Goal: Task Accomplishment & Management: Manage account settings

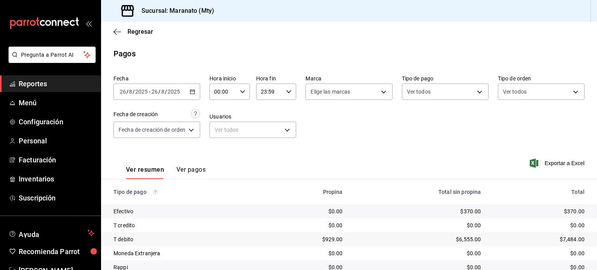
scroll to position [59, 0]
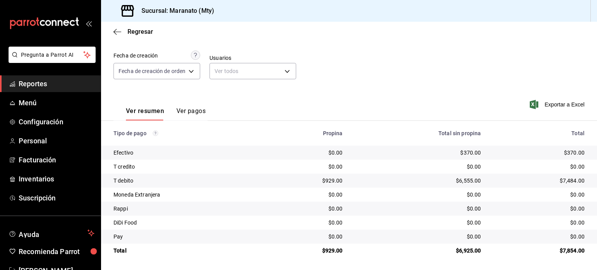
click at [345, 92] on div "Ver resumen Ver pagos Exportar a Excel" at bounding box center [349, 109] width 496 height 41
click at [113, 31] on div "Regresar" at bounding box center [349, 32] width 496 height 20
click at [119, 31] on icon "button" at bounding box center [117, 31] width 8 height 7
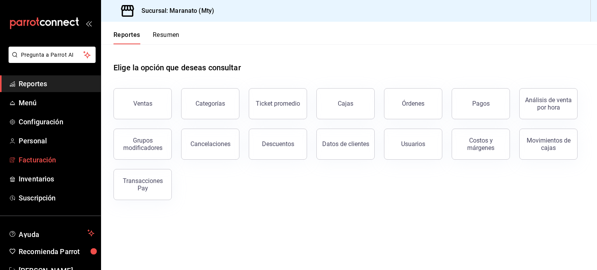
click at [37, 154] on link "Facturación" at bounding box center [50, 160] width 101 height 17
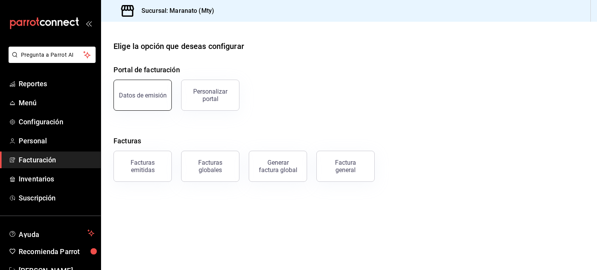
click at [152, 99] on button "Datos de emisión" at bounding box center [142, 95] width 58 height 31
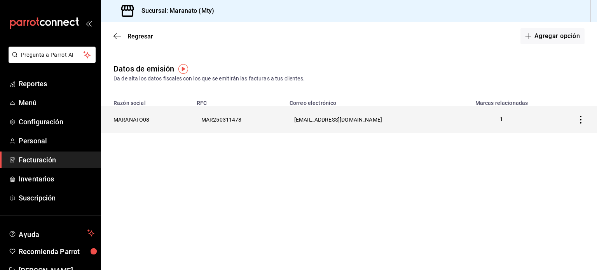
click at [344, 120] on th "[EMAIL_ADDRESS][DOMAIN_NAME]" at bounding box center [369, 119] width 168 height 27
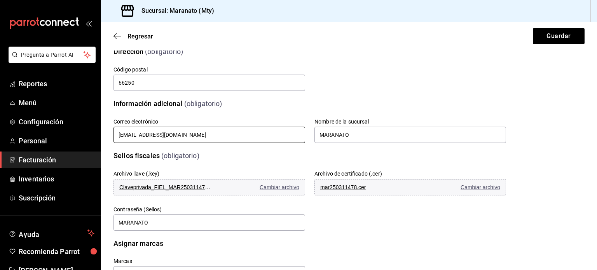
scroll to position [174, 0]
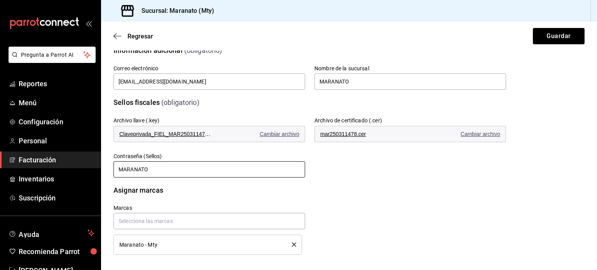
click at [160, 173] on input "MARANATO" at bounding box center [209, 169] width 192 height 16
type input "MARANATO08"
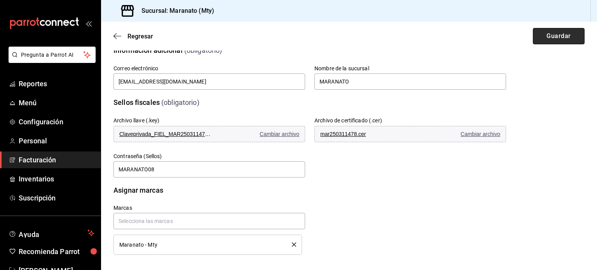
click at [555, 37] on button "Guardar" at bounding box center [559, 36] width 52 height 16
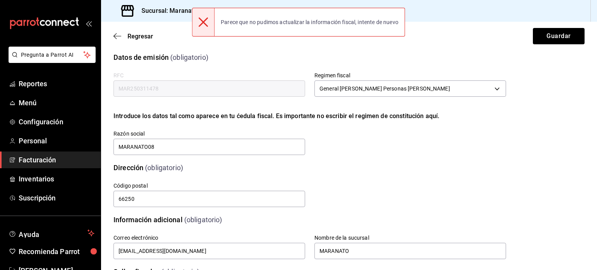
scroll to position [0, 0]
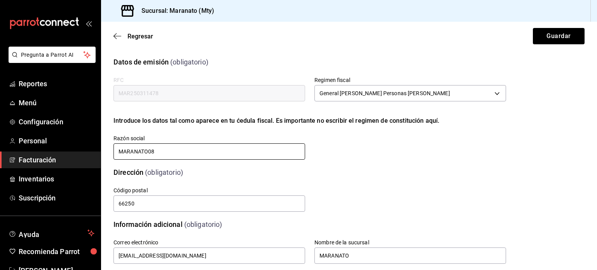
click at [174, 159] on input "MARANATO08" at bounding box center [209, 151] width 192 height 16
type input "MARANATO"
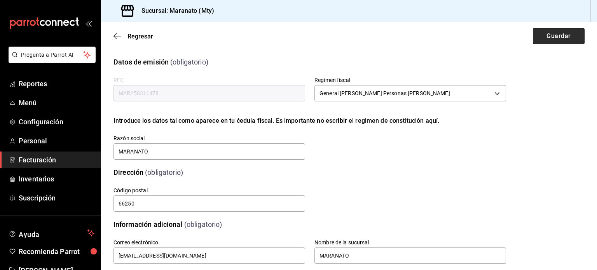
click at [549, 31] on button "Guardar" at bounding box center [559, 36] width 52 height 16
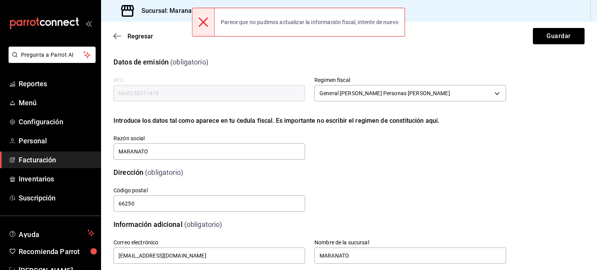
scroll to position [177, 0]
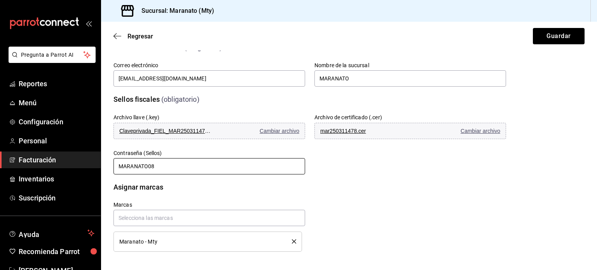
click at [246, 170] on input "MARANATO08" at bounding box center [209, 166] width 192 height 16
click at [246, 170] on input "MARANATO0" at bounding box center [209, 166] width 192 height 16
type input "MARANATO"
click at [567, 35] on button "Guardar" at bounding box center [559, 36] width 52 height 16
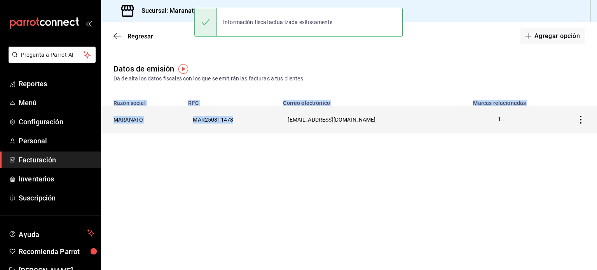
drag, startPoint x: 323, startPoint y: 87, endPoint x: 249, endPoint y: 115, distance: 79.0
click at [249, 115] on div "Datos de emisión Da de alta los datos fiscales con los que se emitirán las fact…" at bounding box center [349, 104] width 496 height 82
click at [249, 115] on th "MAR250311478" at bounding box center [230, 119] width 95 height 27
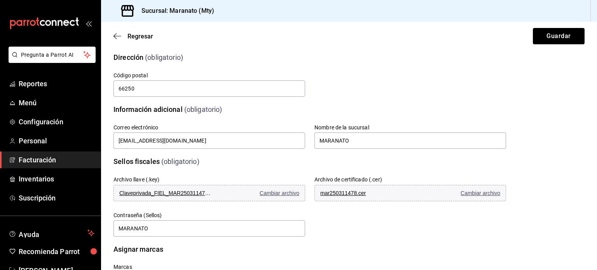
scroll to position [147, 0]
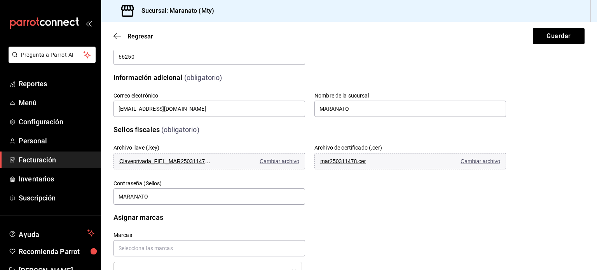
click at [281, 158] on span "Cambiar archivo" at bounding box center [280, 161] width 40 height 6
click at [165, 188] on input "MARANATO" at bounding box center [209, 196] width 192 height 16
type input "MARANATO08"
click at [539, 35] on button "Guardar" at bounding box center [559, 36] width 52 height 16
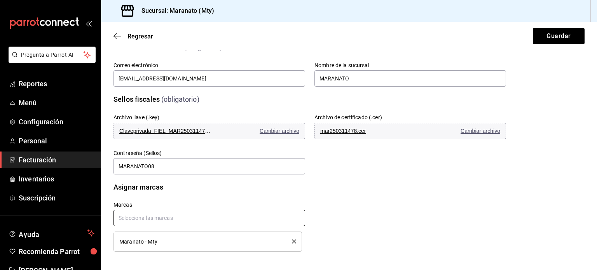
click at [209, 213] on input "text" at bounding box center [209, 218] width 192 height 16
click at [177, 218] on input "text" at bounding box center [209, 218] width 192 height 16
click at [169, 167] on input "MARANATO08" at bounding box center [209, 166] width 192 height 16
click at [258, 192] on div "Marcas Maranato - Mty" at bounding box center [300, 217] width 411 height 69
click at [197, 182] on div "Asignar marcas" at bounding box center [309, 187] width 393 height 10
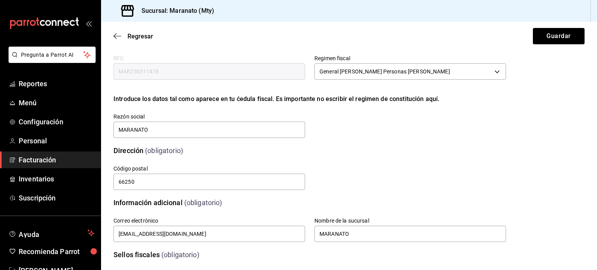
scroll to position [0, 0]
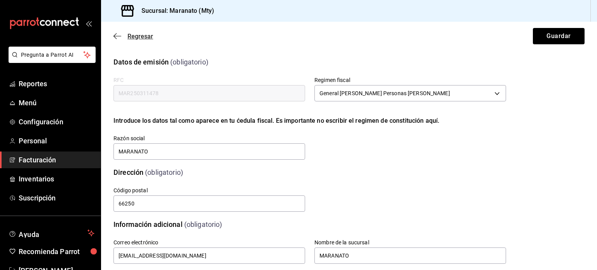
click at [115, 37] on icon "button" at bounding box center [114, 36] width 3 height 6
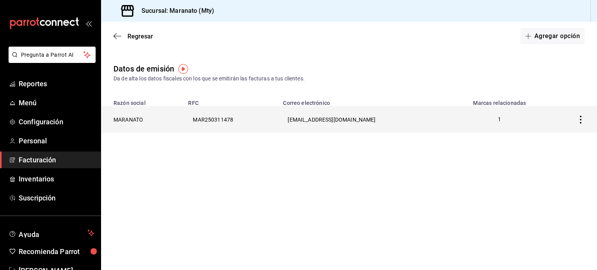
click at [140, 119] on th "MARANATO" at bounding box center [142, 119] width 82 height 27
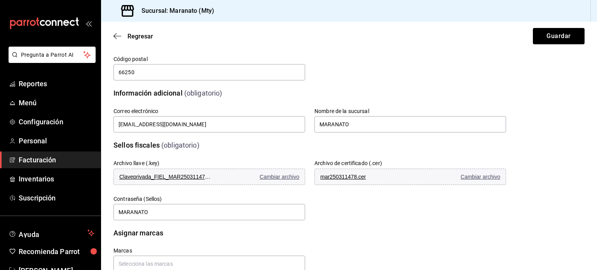
scroll to position [142, 0]
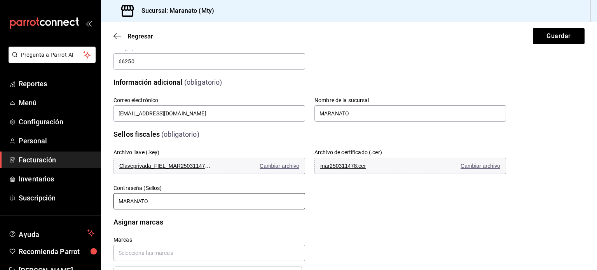
click at [165, 197] on input "MARANATO" at bounding box center [209, 201] width 192 height 16
type input "MARANATO08"
click at [572, 33] on button "Guardar" at bounding box center [559, 36] width 52 height 16
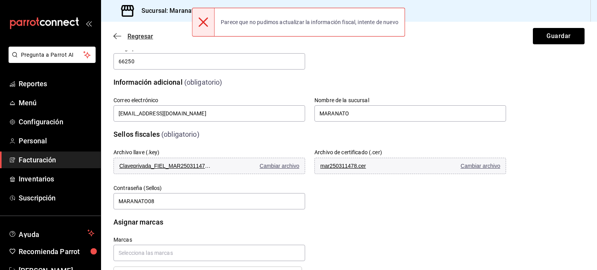
click at [119, 33] on icon "button" at bounding box center [117, 36] width 8 height 7
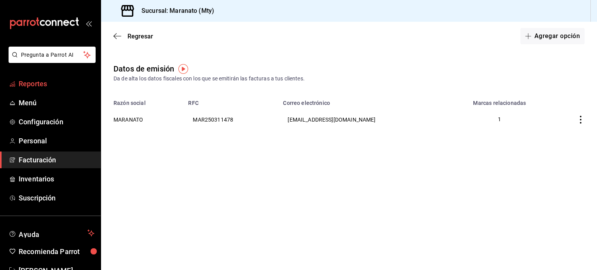
click at [40, 84] on span "Reportes" at bounding box center [57, 84] width 76 height 10
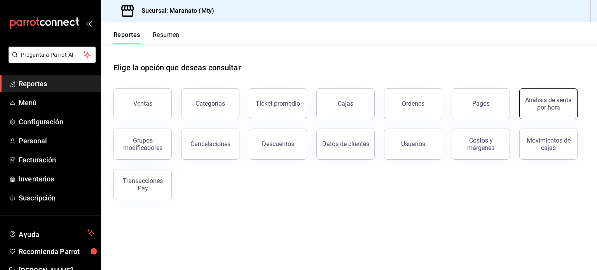
click at [542, 98] on div "Análisis de venta por hora" at bounding box center [548, 103] width 48 height 15
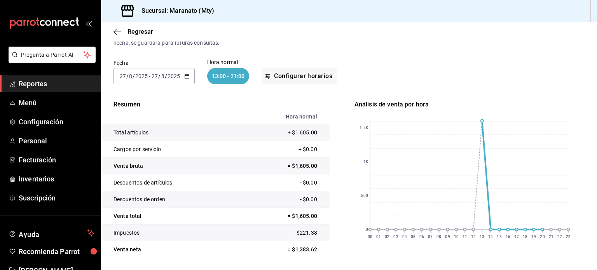
scroll to position [47, 0]
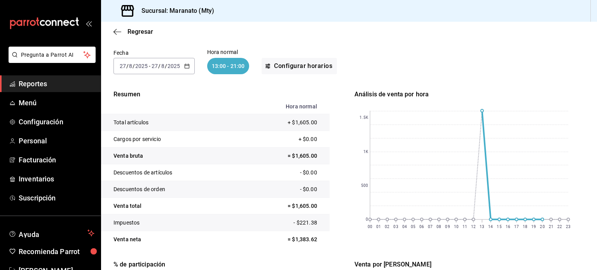
click at [190, 70] on div "[DATE] [DATE] - [DATE] [DATE]" at bounding box center [153, 66] width 81 height 16
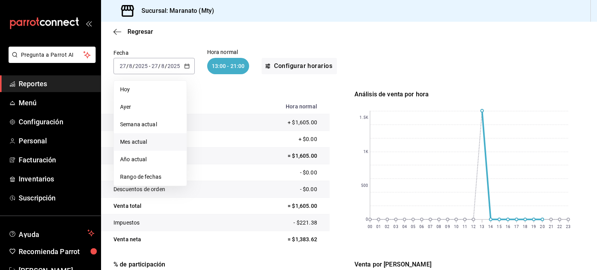
click at [141, 141] on span "Mes actual" at bounding box center [150, 142] width 60 height 8
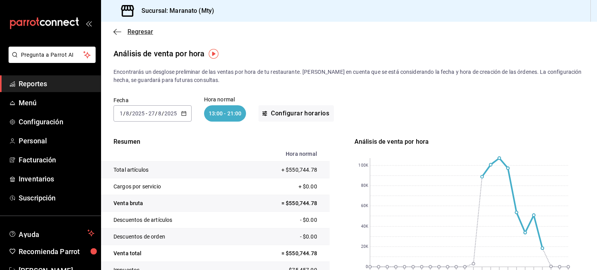
click at [118, 32] on icon "button" at bounding box center [117, 31] width 8 height 7
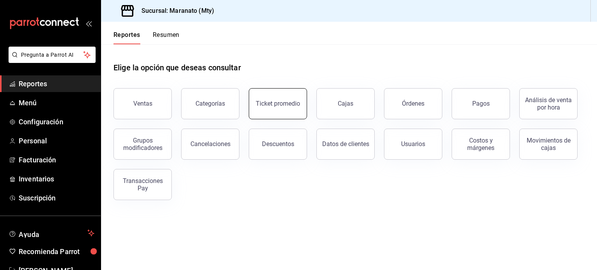
click at [286, 108] on button "Ticket promedio" at bounding box center [278, 103] width 58 height 31
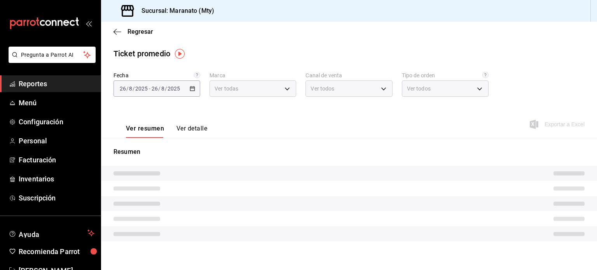
type input "6cd62b8e-13ea-4b1e-85d6-83c89868806f"
type input "PARROT,UBER_EATS,RAPPI,DIDI_FOOD,ONLINE"
type input "f53cced8-5746-4de5-aa11-c06685098bab,2ba13734-92c5-42b3-a1a1-22bc57416703,22083…"
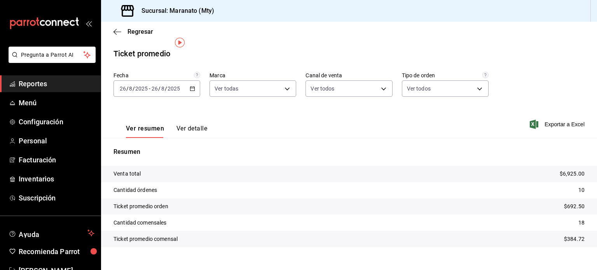
scroll to position [11, 0]
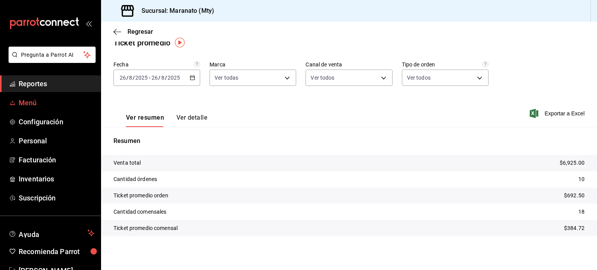
click at [40, 103] on span "Menú" at bounding box center [57, 103] width 76 height 10
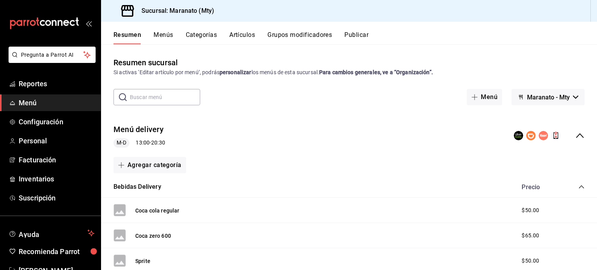
click at [164, 37] on button "Menús" at bounding box center [163, 37] width 19 height 13
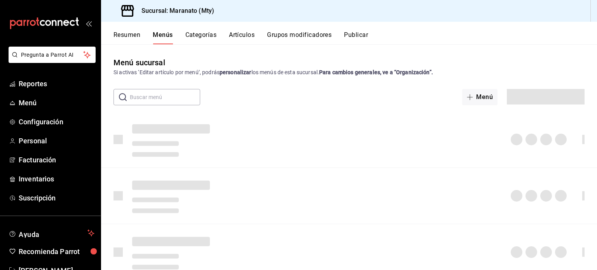
click at [151, 94] on input "text" at bounding box center [165, 97] width 70 height 16
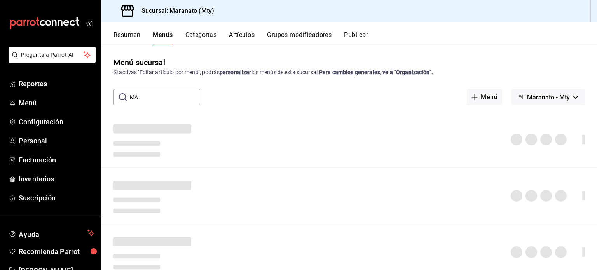
type input "M"
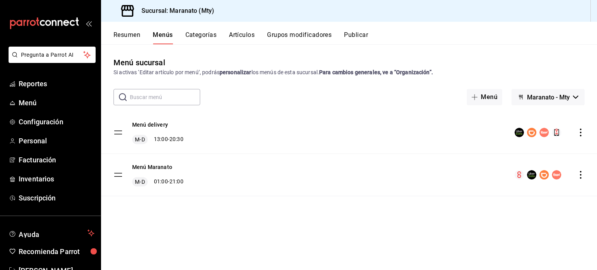
click at [255, 30] on div "Resumen Menús Categorías Artículos Grupos modificadores Publicar" at bounding box center [349, 33] width 496 height 23
click at [244, 34] on button "Artículos" at bounding box center [242, 37] width 26 height 13
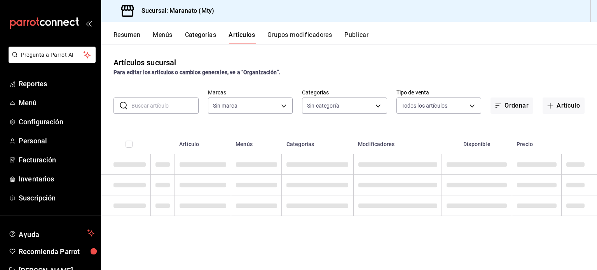
type input "6cd62b8e-13ea-4b1e-85d6-83c89868806f"
type input "61541d79-6389-4ad8-b22f-92e991d005cb,9b7c618a-2724-4631-9a4b-4f524a458047,b9ca9…"
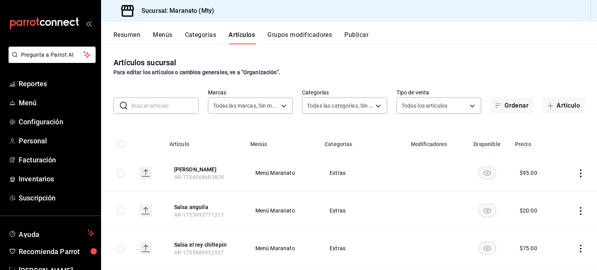
click at [154, 102] on input "text" at bounding box center [164, 106] width 67 height 16
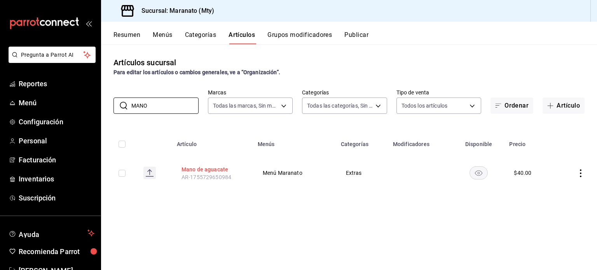
type input "MANO"
click at [196, 171] on button "Mano de aguacate" at bounding box center [212, 170] width 62 height 8
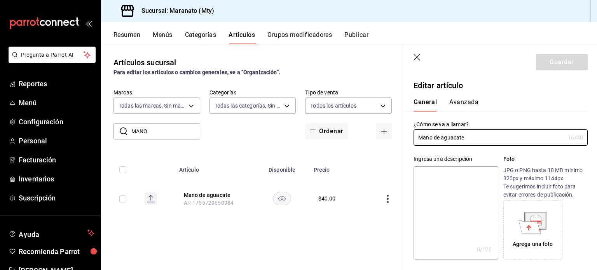
scroll to position [143, 0]
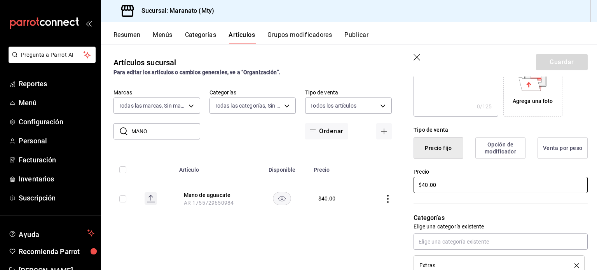
click at [427, 187] on input "$40.00" at bounding box center [500, 185] width 174 height 16
type input "$4.00"
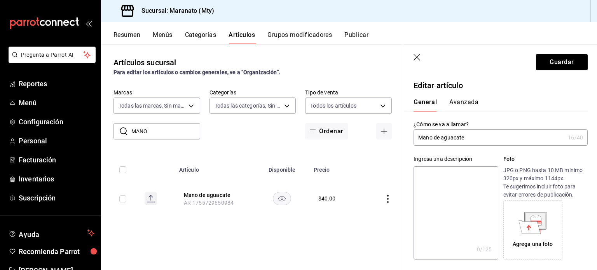
type input "$55.00"
click at [432, 140] on input "Mano de aguacate" at bounding box center [488, 138] width 151 height 16
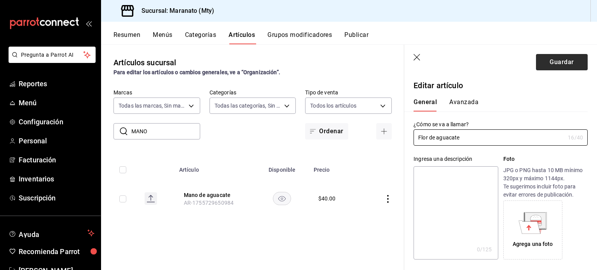
type input "Flor de aguacate"
click at [543, 68] on button "Guardar" at bounding box center [562, 62] width 52 height 16
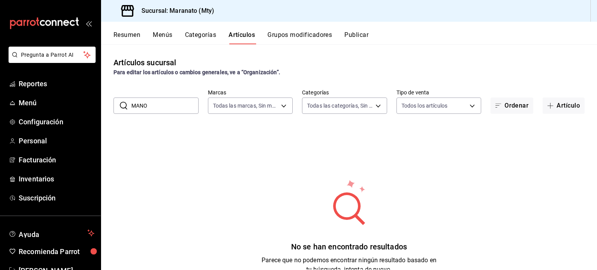
click at [168, 98] on input "MANO" at bounding box center [164, 106] width 67 height 16
click at [38, 81] on span "Reportes" at bounding box center [57, 84] width 76 height 10
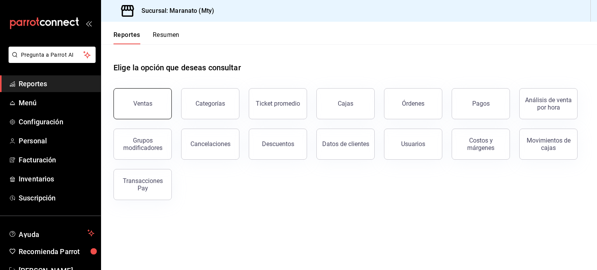
click at [122, 106] on button "Ventas" at bounding box center [142, 103] width 58 height 31
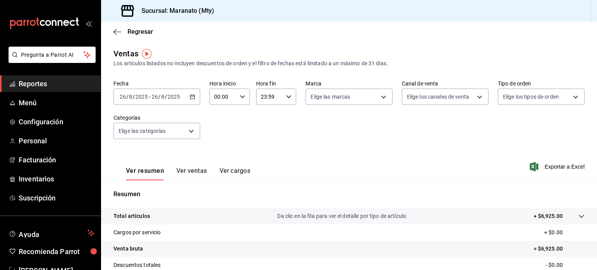
click at [153, 101] on div "[DATE] [DATE] - [DATE] [DATE]" at bounding box center [156, 97] width 87 height 16
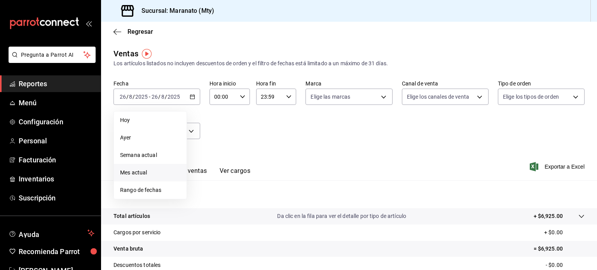
click at [142, 170] on span "Mes actual" at bounding box center [150, 173] width 60 height 8
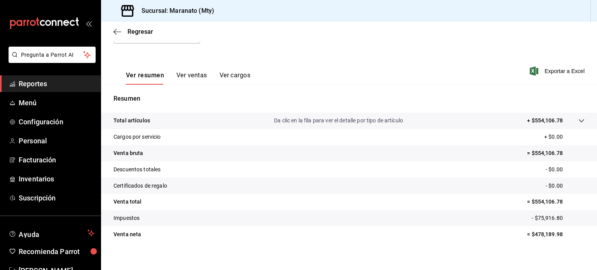
scroll to position [102, 0]
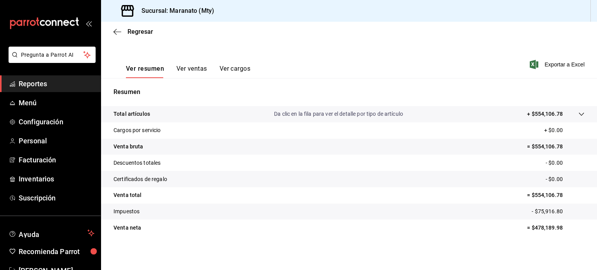
click at [578, 116] on icon at bounding box center [581, 114] width 6 height 6
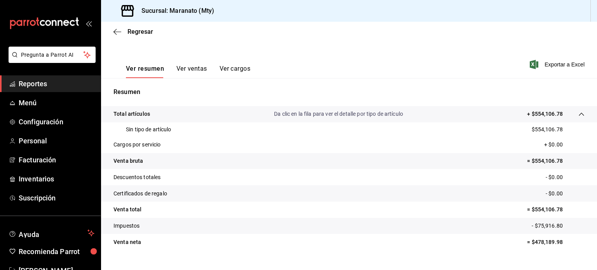
click at [184, 67] on button "Ver ventas" at bounding box center [191, 71] width 31 height 13
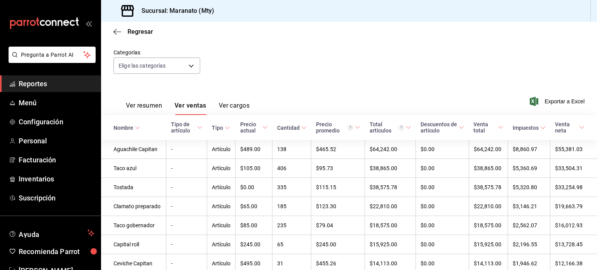
scroll to position [89, 0]
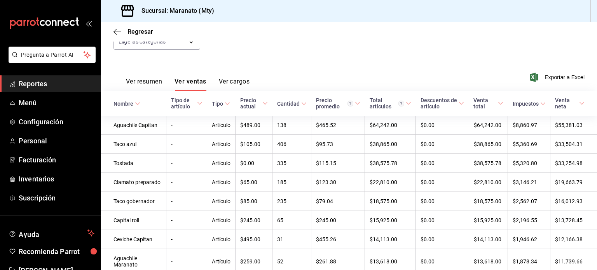
click at [288, 104] on div "Cantidad" at bounding box center [288, 104] width 23 height 6
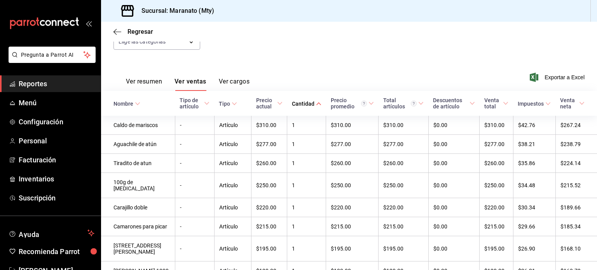
click at [295, 101] on div "Cantidad" at bounding box center [303, 104] width 23 height 6
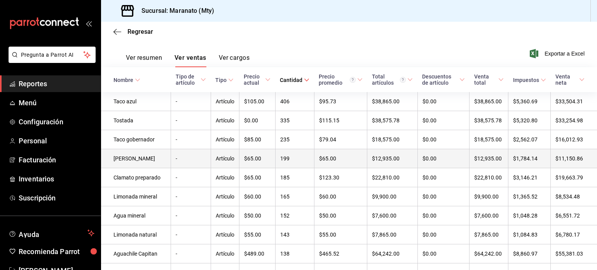
scroll to position [0, 0]
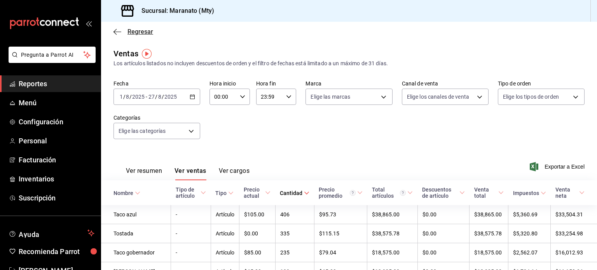
click at [113, 31] on icon "button" at bounding box center [117, 31] width 8 height 7
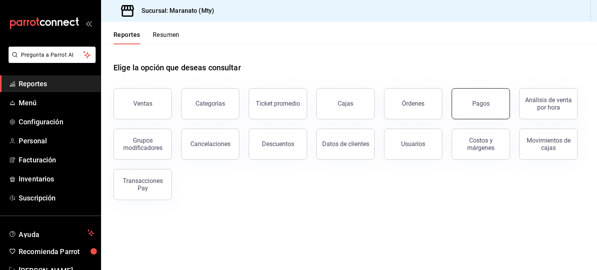
click at [460, 112] on button "Pagos" at bounding box center [481, 103] width 58 height 31
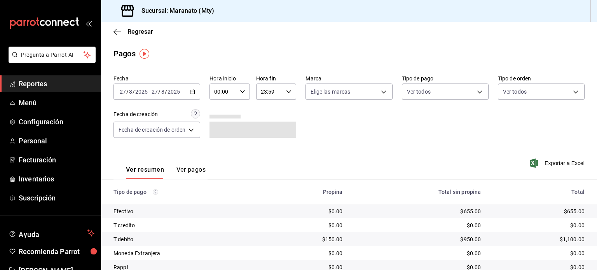
click at [184, 93] on div "[DATE] [DATE] - [DATE] [DATE]" at bounding box center [156, 92] width 87 height 16
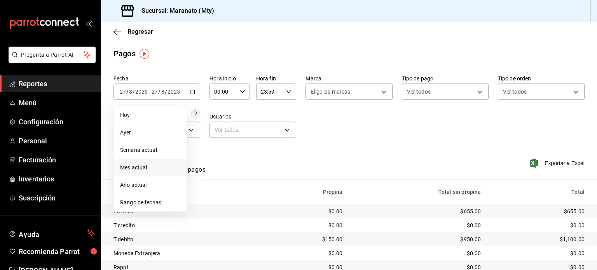
click at [141, 168] on span "Mes actual" at bounding box center [150, 168] width 60 height 8
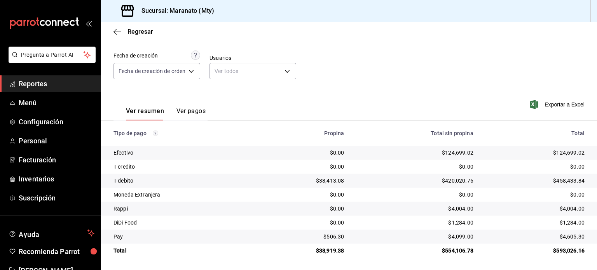
scroll to position [59, 0]
click at [284, 70] on body "Pregunta a Parrot AI Reportes Menú Configuración Personal Facturación Inventari…" at bounding box center [298, 135] width 597 height 270
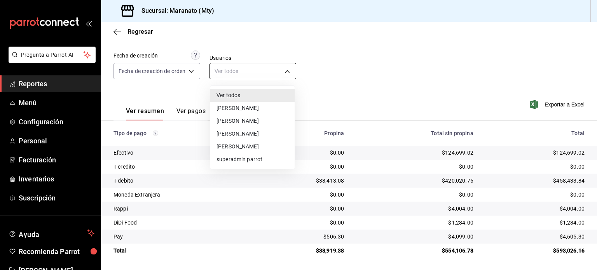
click at [284, 70] on div at bounding box center [298, 135] width 597 height 270
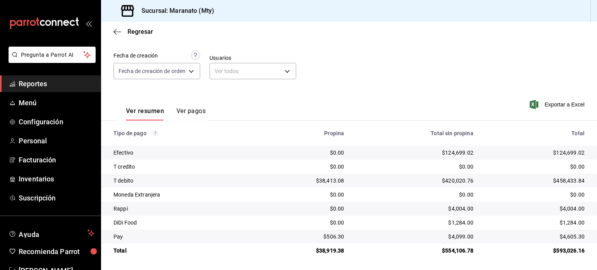
click at [358, 59] on div "Fecha [DATE] [DATE] - [DATE] [DATE] Hora inicio 00:00 Hora inicio Hora fin 23:5…" at bounding box center [348, 50] width 471 height 75
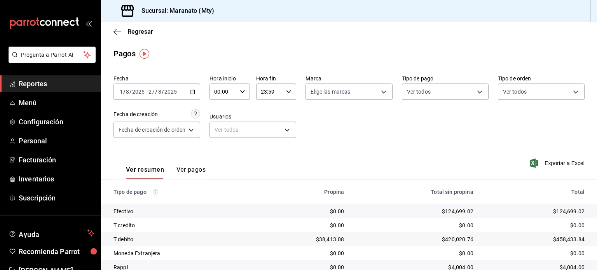
click at [346, 68] on main "Regresar Pagos Fecha [DATE] [DATE] - [DATE] [DATE] Hora inicio 00:00 Hora inici…" at bounding box center [349, 175] width 496 height 307
